Goal: Task Accomplishment & Management: Check status

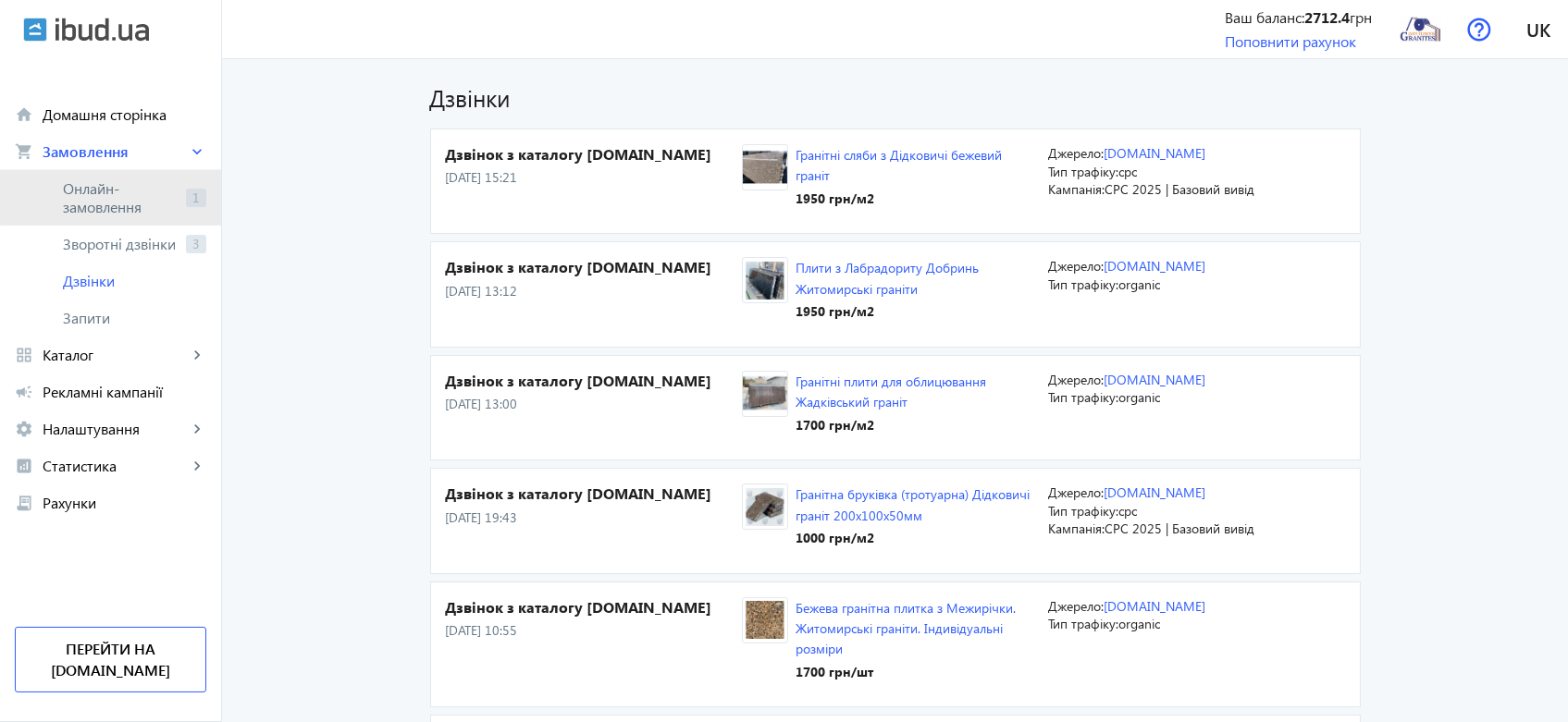
click at [111, 191] on span "Онлайн-замовлення" at bounding box center [121, 198] width 116 height 37
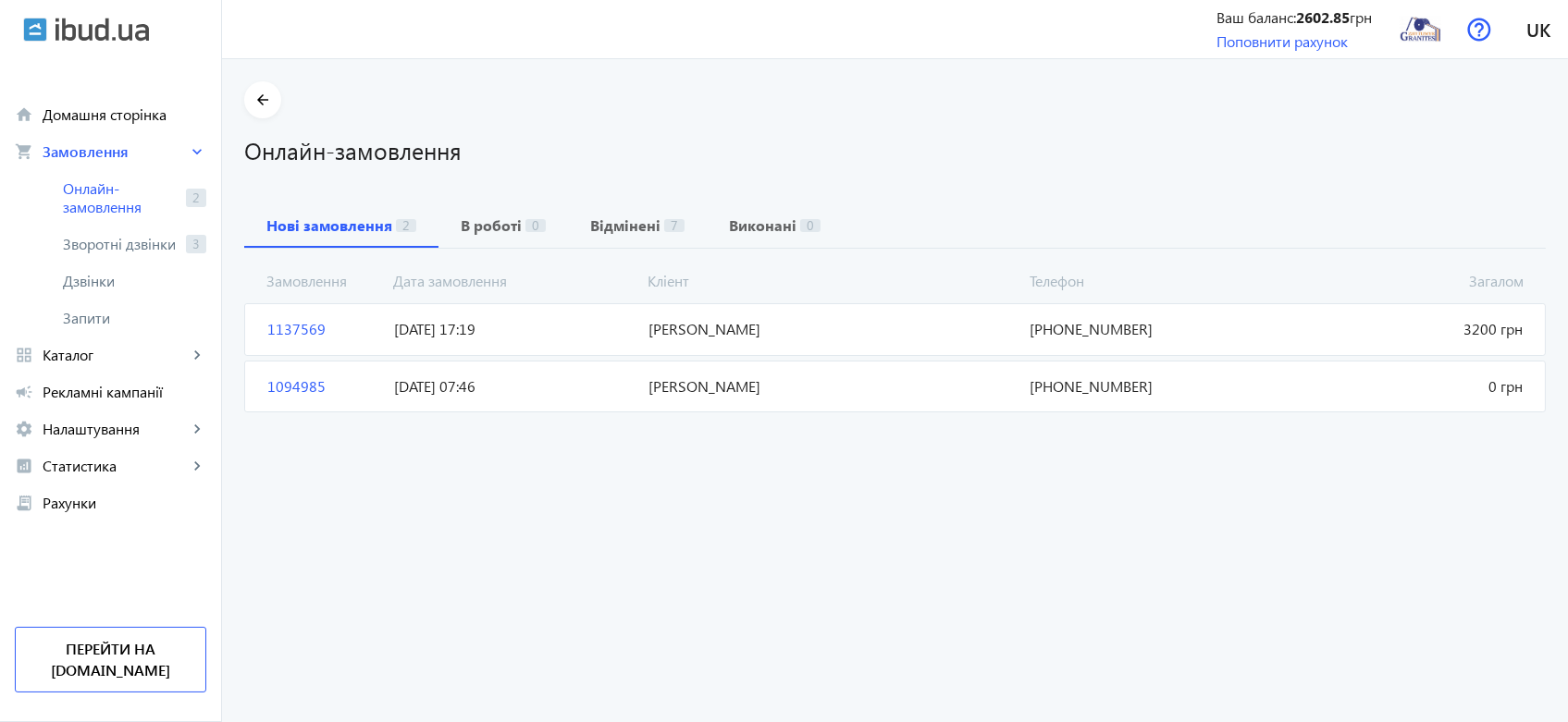
click at [690, 325] on span "[PERSON_NAME]" at bounding box center [832, 330] width 381 height 21
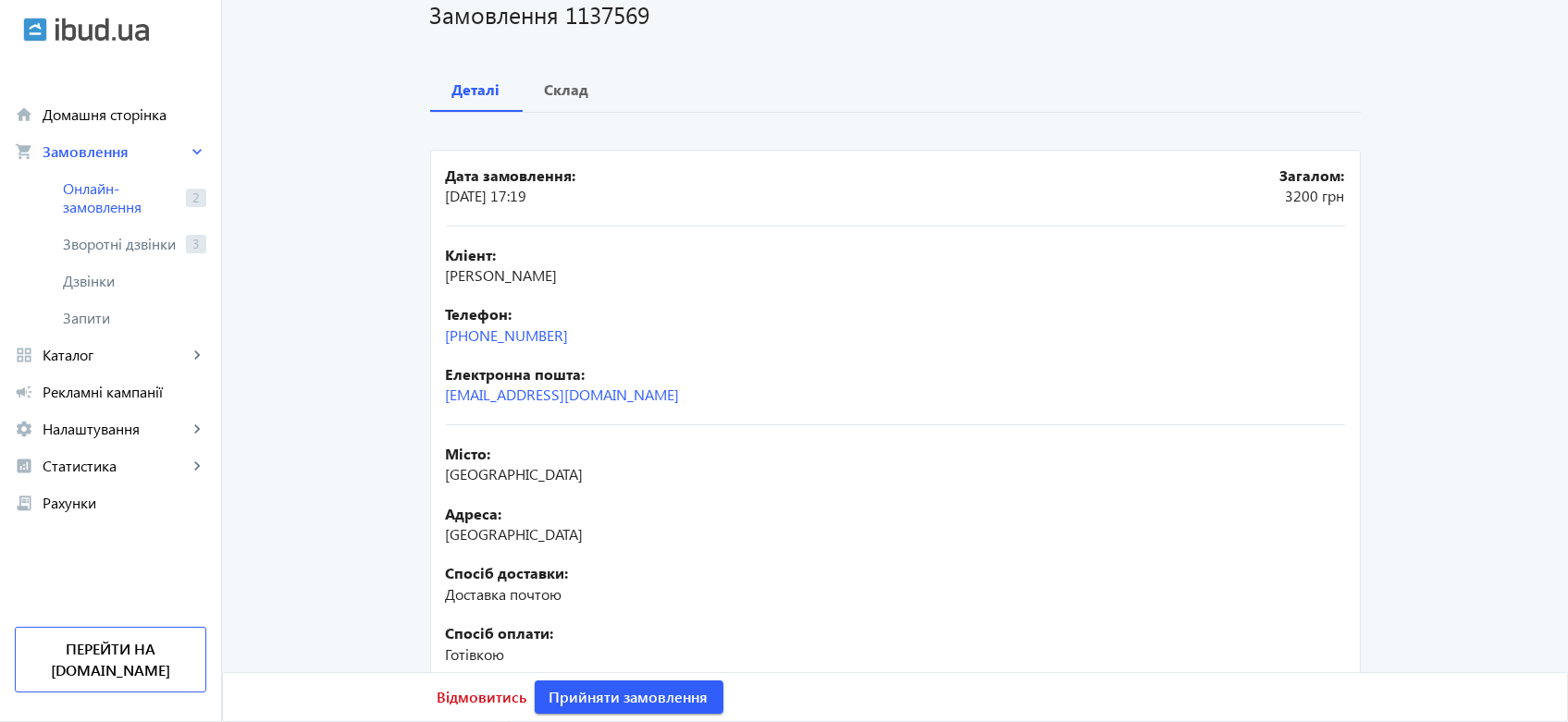
scroll to position [308, 0]
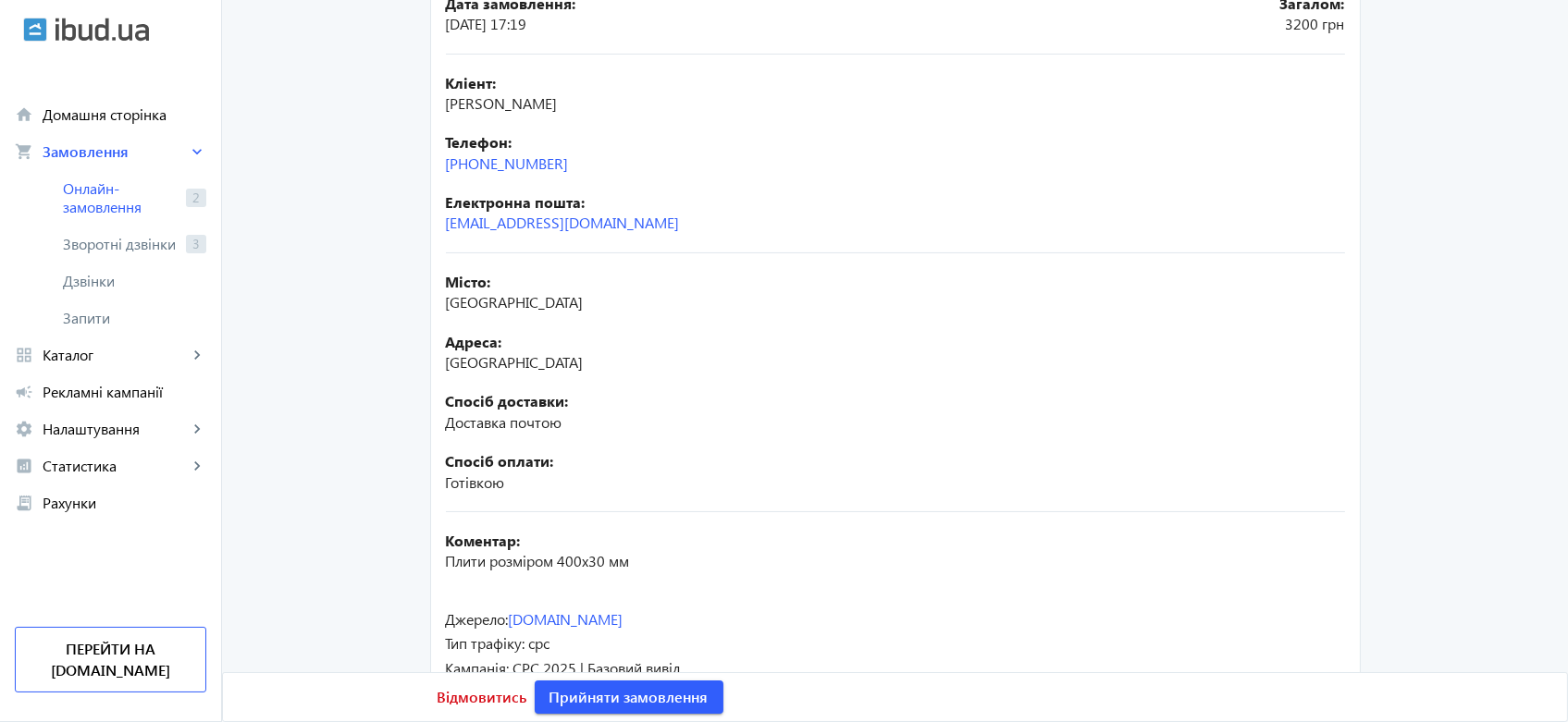
drag, startPoint x: 581, startPoint y: 156, endPoint x: 429, endPoint y: 168, distance: 152.5
click at [430, 168] on mat-card "Дата замовлення: [DATE] 17:19 Загалом: 3200 грн Кліент: [PERSON_NAME] Телефон: …" at bounding box center [895, 345] width 931 height 735
copy link "[PHONE_NUMBER]"
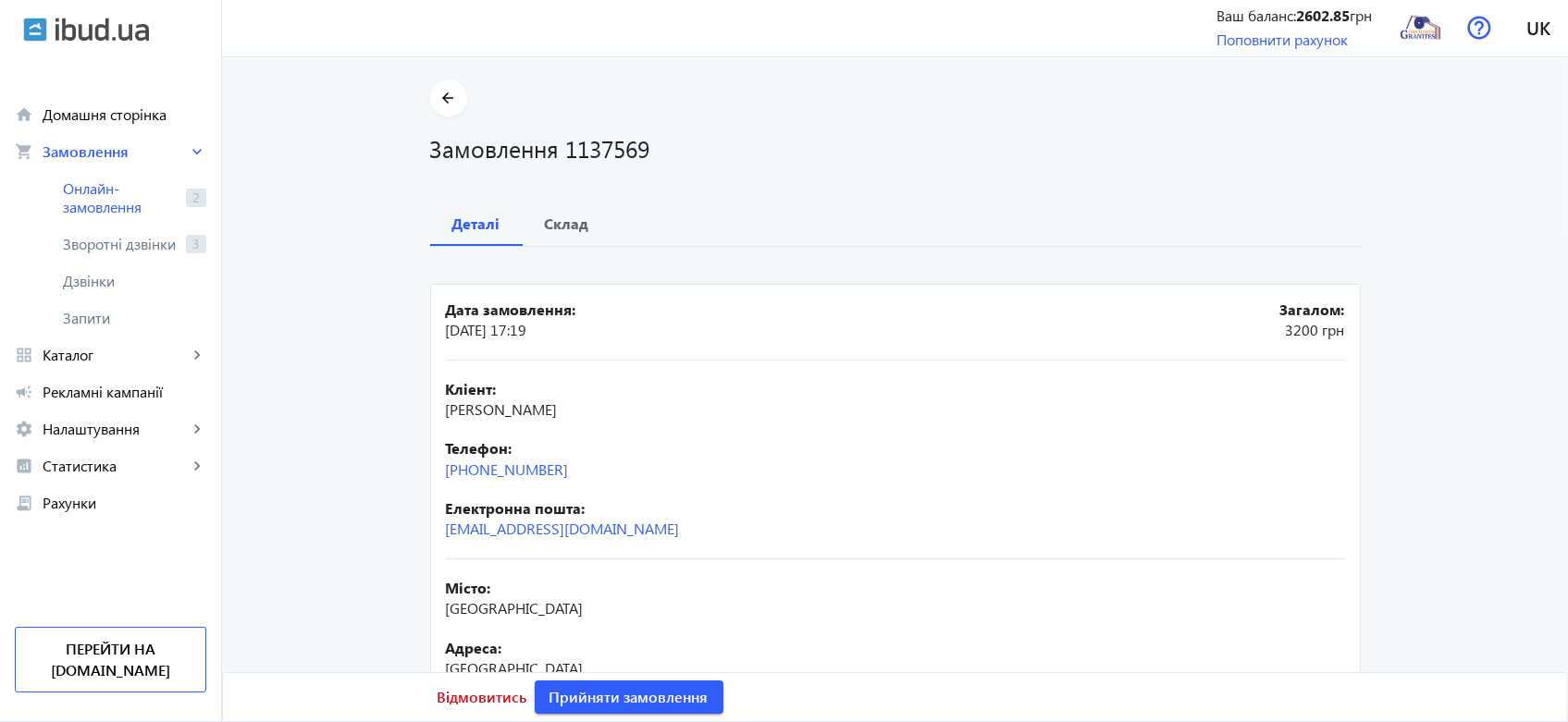
scroll to position [0, 0]
click at [806, 544] on div "Кліент: [PERSON_NAME] Телефон: [PHONE_NUMBER] Електронна пошта: [EMAIL_ADDRESS]…" at bounding box center [895, 461] width 899 height 199
click at [1447, 520] on main "arrow_back Замовлення 1137569 Деталі Склад Дата замовлення: [DATE] 17:19 Загало…" at bounding box center [895, 553] width 1346 height 944
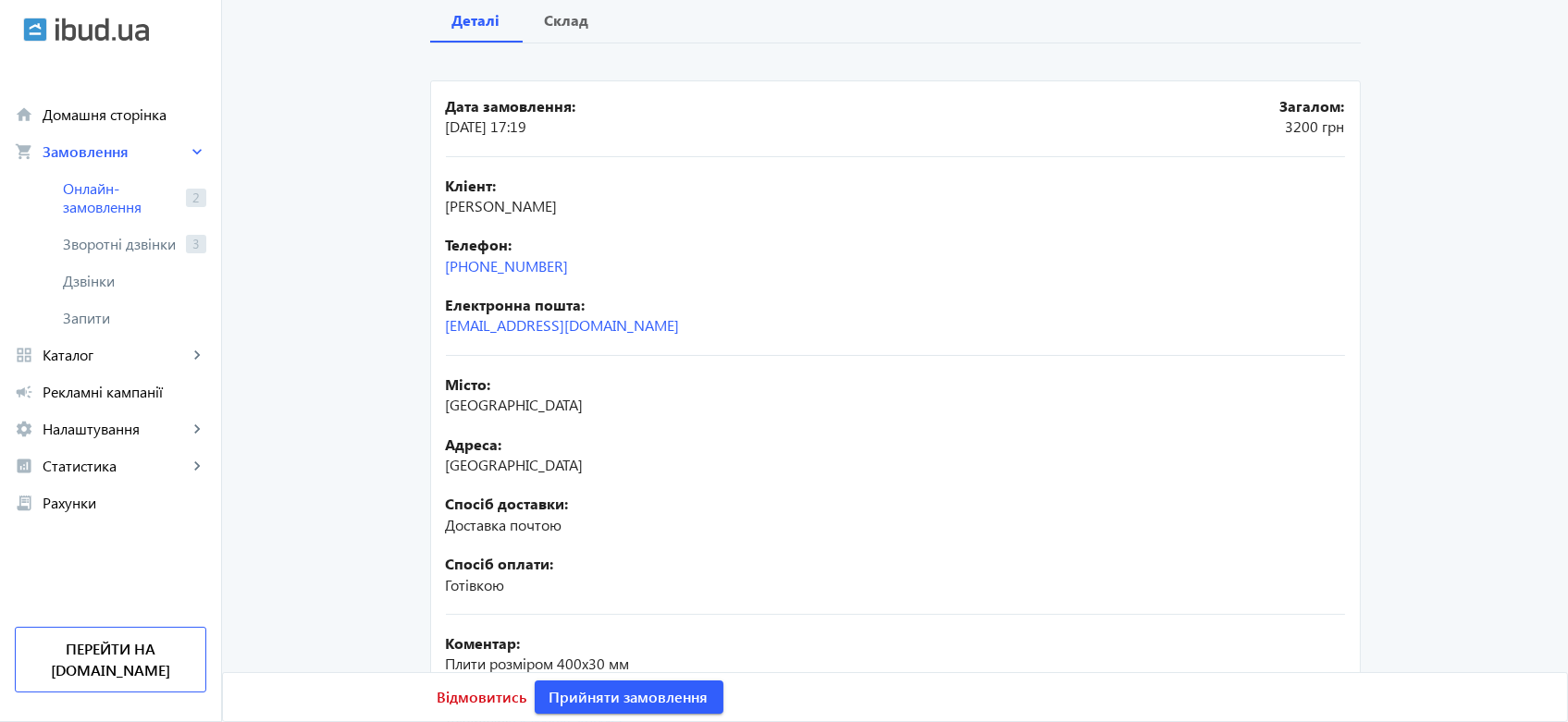
scroll to position [103, 0]
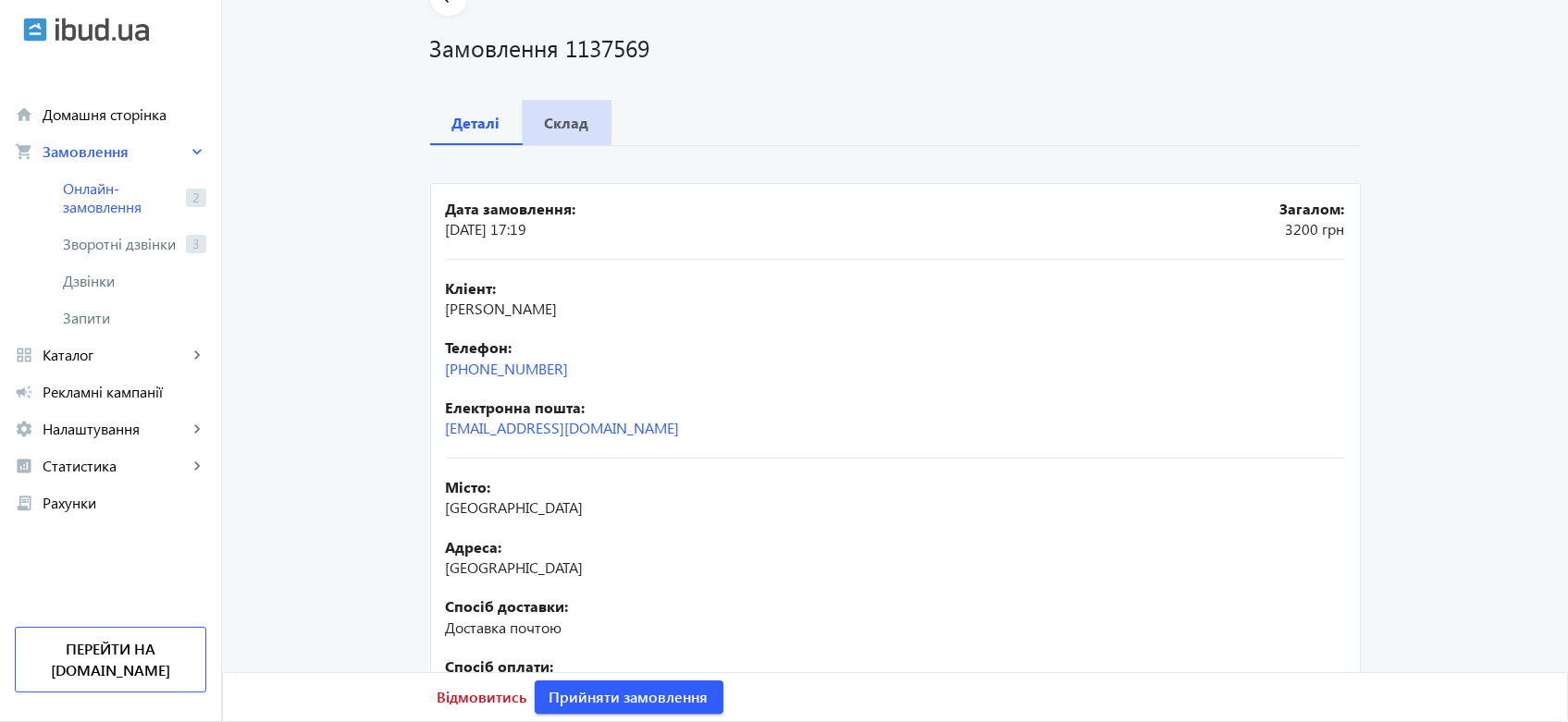
click at [545, 109] on span "Склад" at bounding box center [567, 123] width 45 height 45
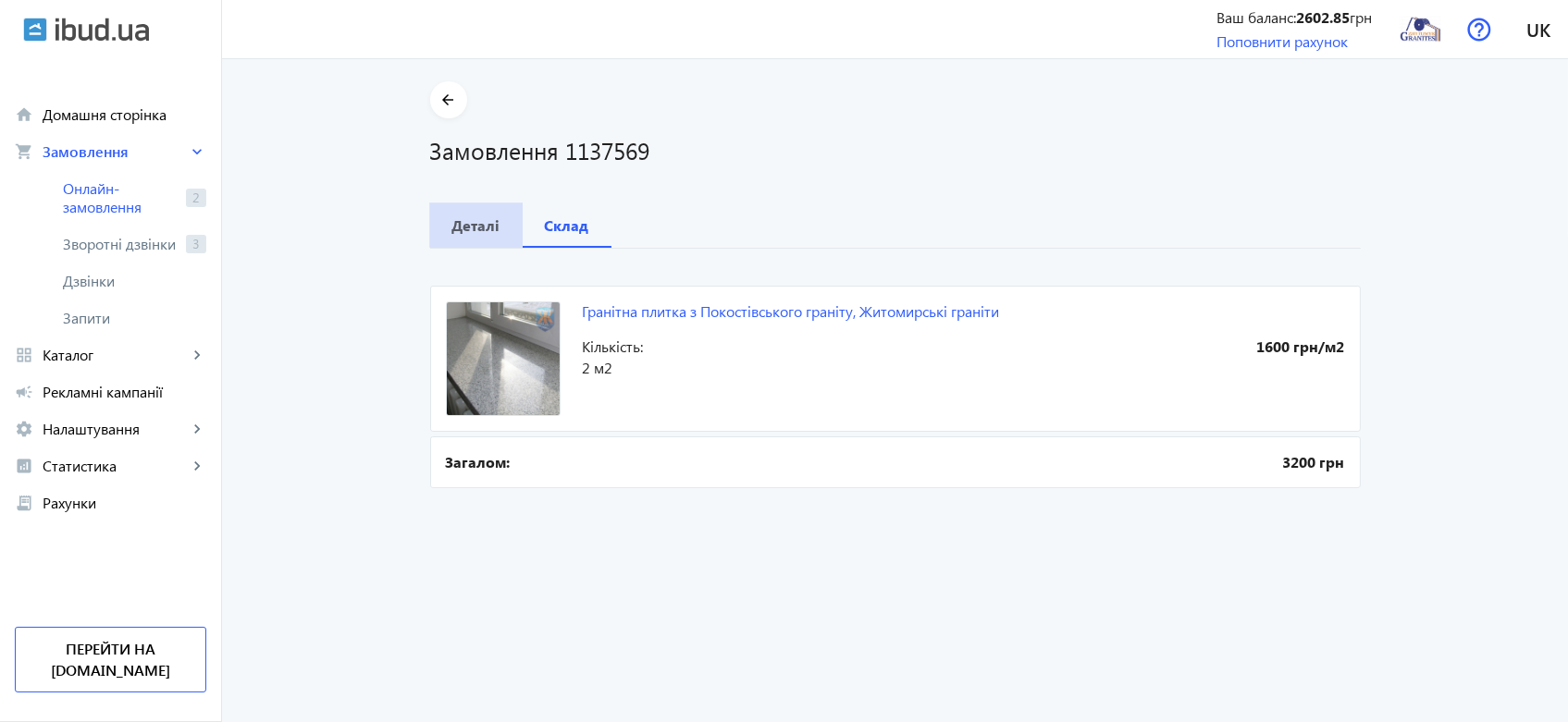
click at [478, 222] on b "Деталі" at bounding box center [476, 226] width 48 height 15
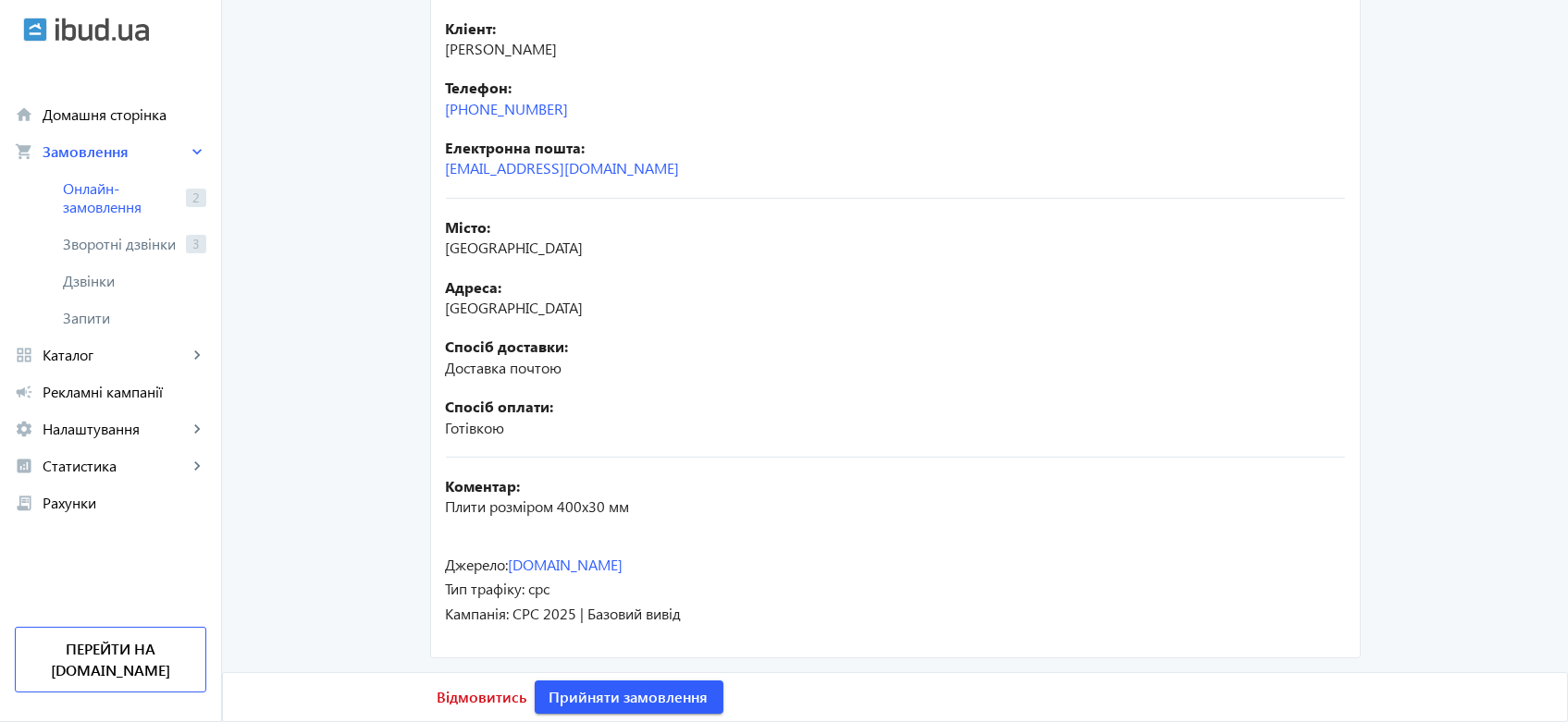
scroll to position [364, 0]
